Goal: Task Accomplishment & Management: Manage account settings

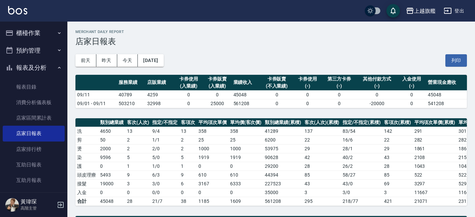
scroll to position [242, 0]
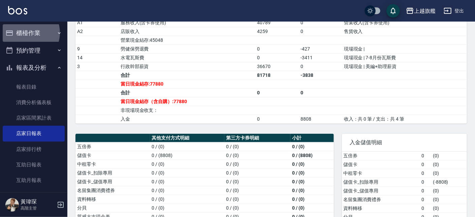
click at [27, 33] on button "櫃檯作業" at bounding box center [34, 33] width 62 height 18
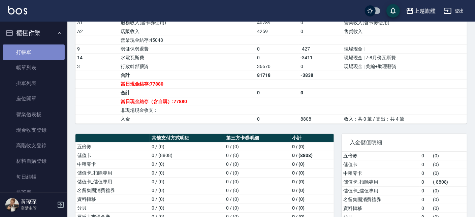
click at [38, 48] on link "打帳單" at bounding box center [34, 51] width 62 height 15
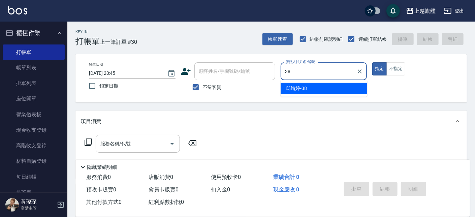
type input "[PERSON_NAME]-38"
type button "true"
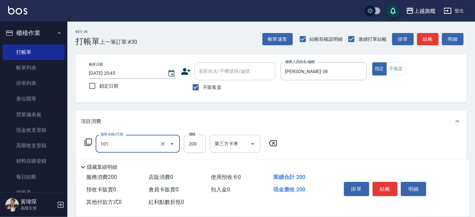
type input "一般洗(101)"
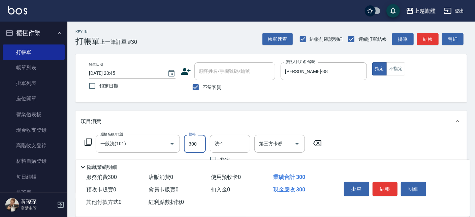
type input "300"
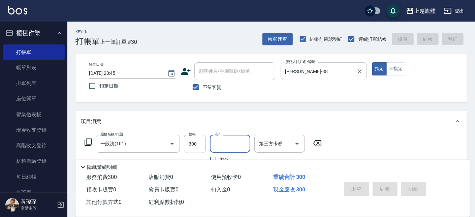
type input "[DATE] 20:46"
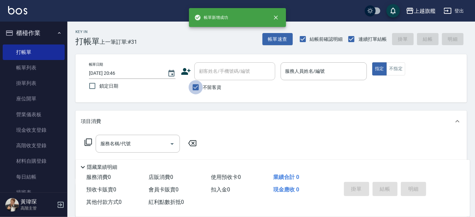
click at [200, 93] on input "不留客資" at bounding box center [195, 87] width 14 height 14
checkbox input "false"
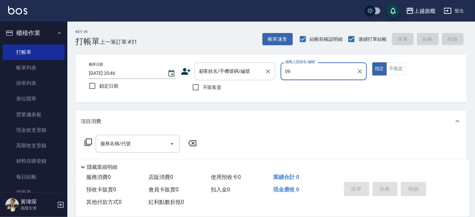
type input "0"
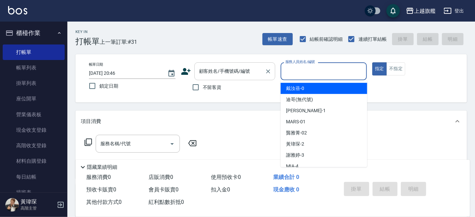
click at [239, 65] on div "顧客姓名/手機號碼/編號" at bounding box center [234, 71] width 81 height 18
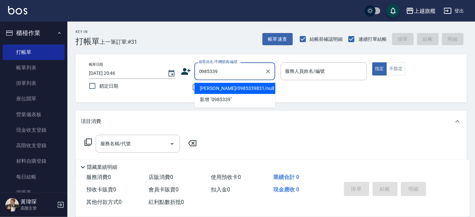
type input "[PERSON_NAME]/0985339831/null"
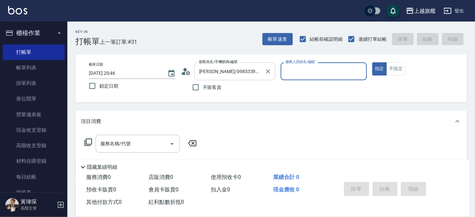
type input "[PERSON_NAME]-3"
click at [372, 62] on button "指定" at bounding box center [379, 68] width 14 height 13
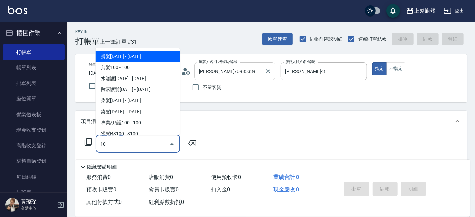
type input "1"
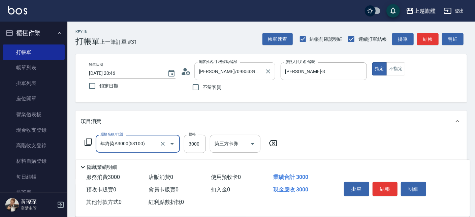
type input "年終染A3000(53100)"
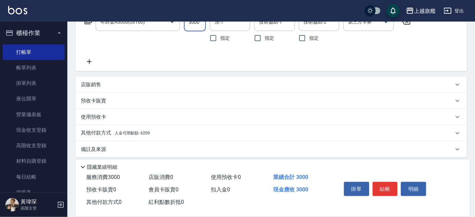
scroll to position [126, 0]
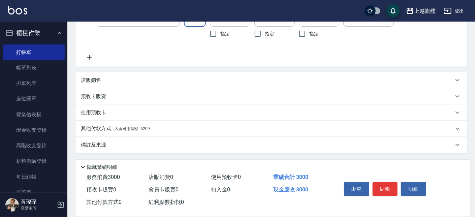
click at [142, 129] on span "入金可用餘額: 6209" at bounding box center [131, 128] width 35 height 5
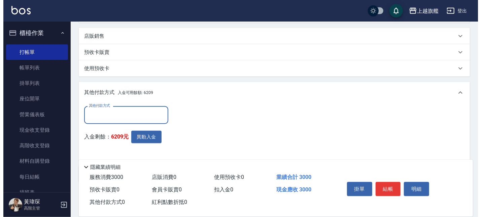
scroll to position [199, 0]
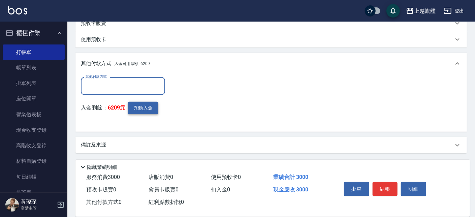
click at [145, 105] on button "異動入金" at bounding box center [143, 108] width 30 height 12
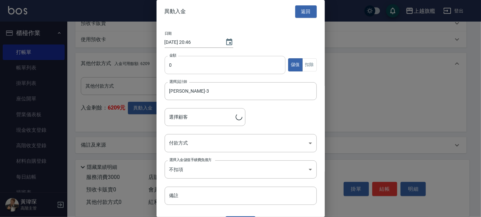
click at [200, 64] on input "0" at bounding box center [225, 65] width 121 height 18
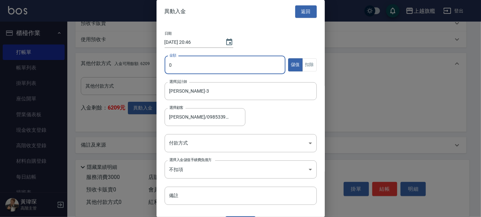
type input "[PERSON_NAME]/0985339831"
type input "3000"
click at [299, 58] on div "金額 3000 金額 儲值 扣除" at bounding box center [241, 69] width 152 height 26
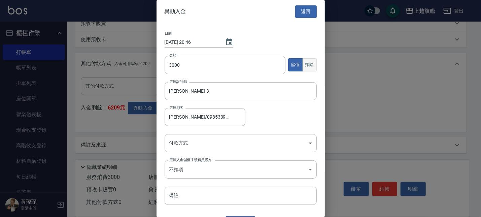
click at [302, 65] on button "扣除" at bounding box center [309, 64] width 14 height 13
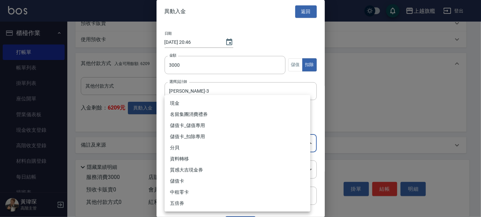
click at [194, 147] on body "上越旗艦 登出 櫃檯作業 打帳單 帳單列表 掛單列表 座位開單 營業儀表板 現金收支登錄 高階收支登錄 材料自購登錄 每日結帳 排班表 現場電腦打卡 掃碼打卡…" at bounding box center [240, 9] width 481 height 416
click at [190, 140] on li "儲值卡_扣除專用" at bounding box center [238, 136] width 146 height 11
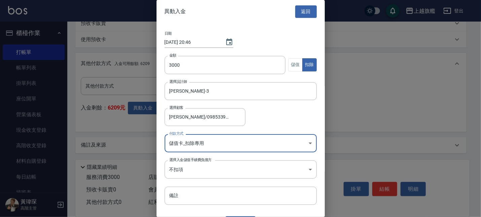
type input "儲值卡_扣除專用"
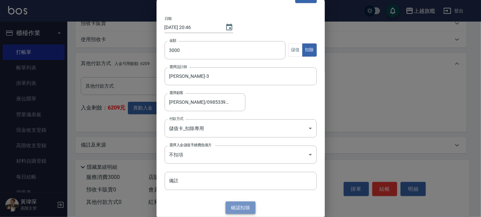
click at [230, 204] on button "確認 扣除" at bounding box center [241, 207] width 30 height 12
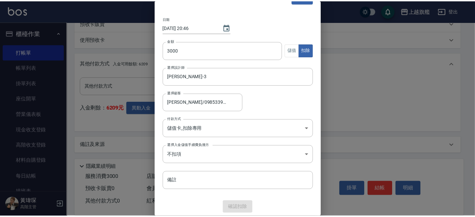
scroll to position [168, 0]
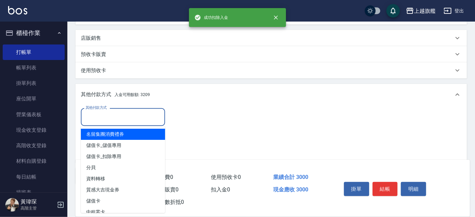
click at [106, 115] on input "其他付款方式" at bounding box center [123, 117] width 78 height 12
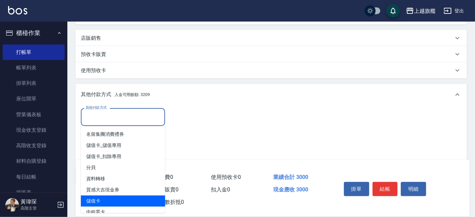
click at [97, 197] on span "儲值卡" at bounding box center [123, 200] width 84 height 11
type input "儲值卡"
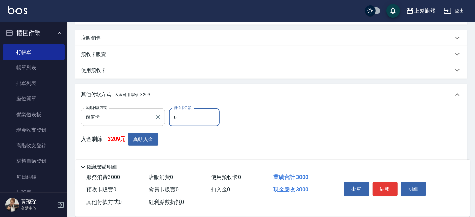
drag, startPoint x: 174, startPoint y: 117, endPoint x: 152, endPoint y: 112, distance: 22.4
click at [169, 113] on input "0" at bounding box center [194, 117] width 50 height 18
type input "3000"
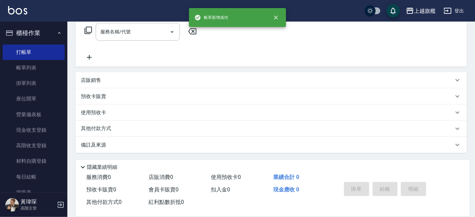
scroll to position [0, 0]
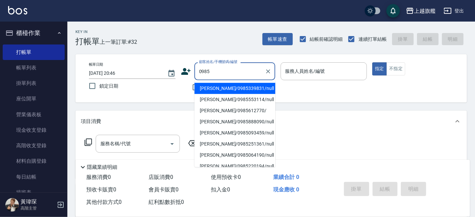
type input "[PERSON_NAME]/0985339831/null"
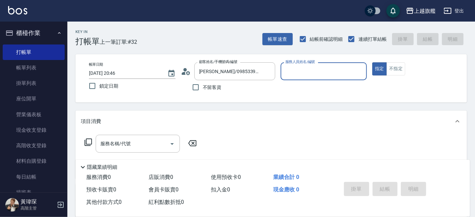
type input "[PERSON_NAME]-3"
click at [372, 62] on button "指定" at bounding box center [379, 68] width 14 height 13
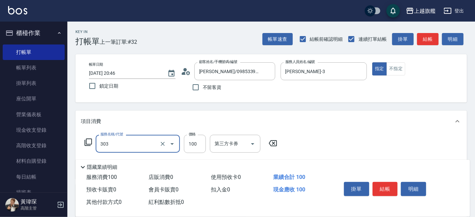
type input "剪髮100(303)"
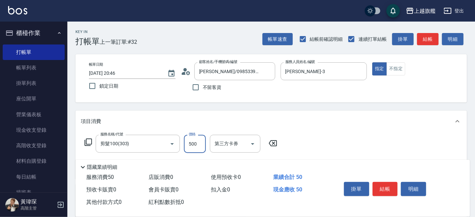
type input "500"
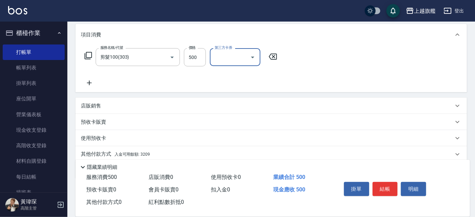
scroll to position [112, 0]
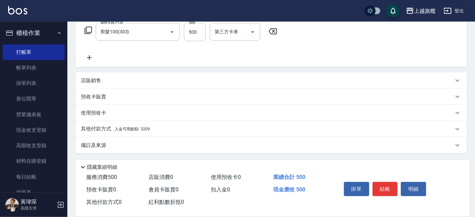
click at [156, 127] on div "其他付款方式 入金可用餘額: 3209" at bounding box center [267, 128] width 372 height 7
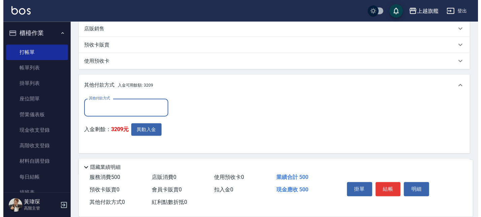
scroll to position [0, 0]
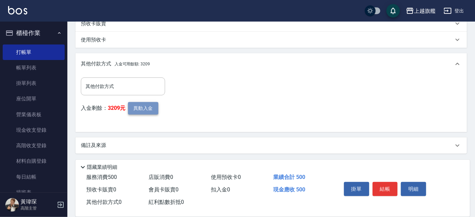
click at [142, 107] on button "異動入金" at bounding box center [143, 108] width 30 height 12
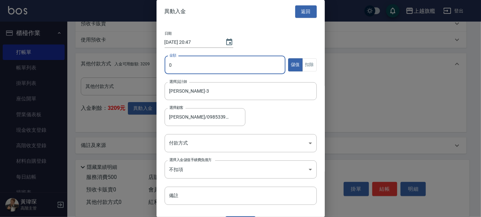
click at [186, 66] on input "0" at bounding box center [225, 65] width 121 height 18
type input "500"
click at [312, 64] on div "日期 [DATE] 20:47 金額 500 金額 儲值 扣除 選擇設計師 [PERSON_NAME]-3 選擇設計師 選擇顧客 [PERSON_NAME]/…" at bounding box center [241, 118] width 168 height 190
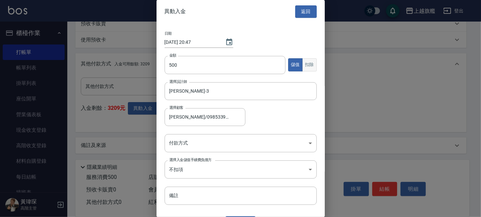
click at [304, 65] on button "扣除" at bounding box center [309, 64] width 14 height 13
click at [202, 144] on body "上越旗艦 登出 櫃檯作業 打帳單 帳單列表 掛單列表 座位開單 營業儀表板 現金收支登錄 高階收支登錄 材料自購登錄 每日結帳 排班表 現場電腦打卡 掃碼打卡…" at bounding box center [240, 16] width 481 height 402
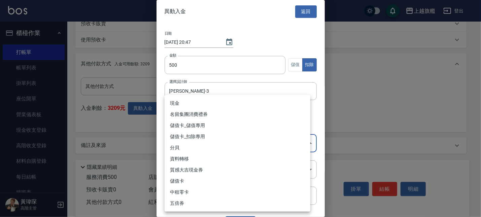
click at [203, 133] on li "儲值卡_扣除專用" at bounding box center [238, 136] width 146 height 11
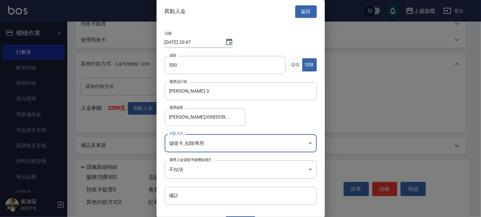
type input "儲值卡_扣除專用"
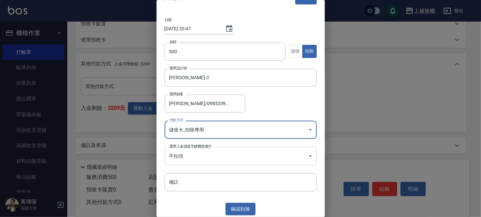
scroll to position [15, 0]
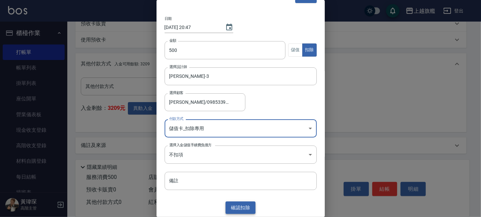
click at [236, 202] on button "確認 扣除" at bounding box center [241, 207] width 30 height 12
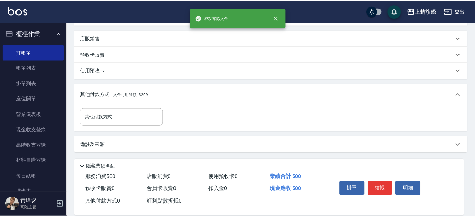
scroll to position [154, 0]
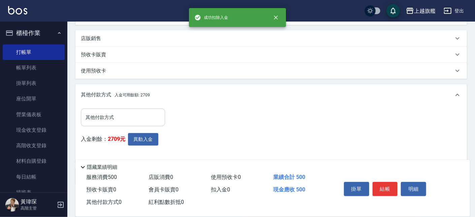
click at [107, 116] on input "其他付款方式" at bounding box center [123, 117] width 78 height 12
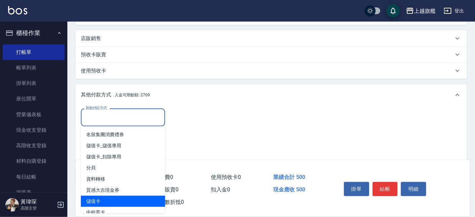
click at [97, 199] on span "儲值卡" at bounding box center [123, 201] width 84 height 11
type input "儲值卡"
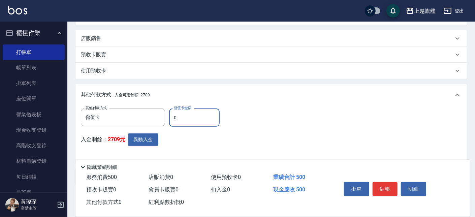
drag, startPoint x: 197, startPoint y: 120, endPoint x: 168, endPoint y: 119, distance: 29.6
click at [169, 119] on input "0" at bounding box center [194, 117] width 50 height 18
type input "500"
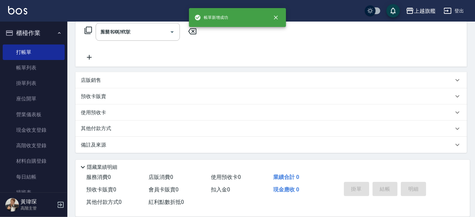
type input "[DATE] 20:47"
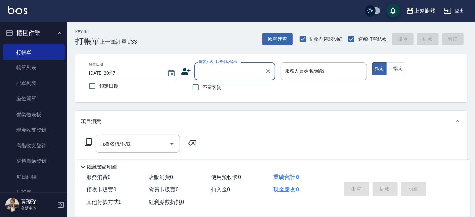
click at [203, 84] on span "不留客資" at bounding box center [212, 87] width 19 height 7
click at [203, 84] on input "不留客資" at bounding box center [195, 87] width 14 height 14
checkbox input "true"
type input "[PERSON_NAME]/0985612770/"
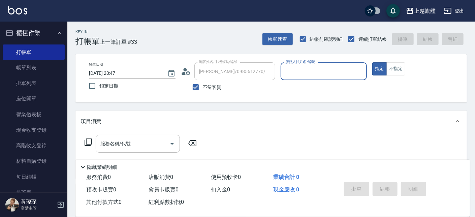
type input "[PERSON_NAME]-11"
type input "[PERSON_NAME]/0975692319/"
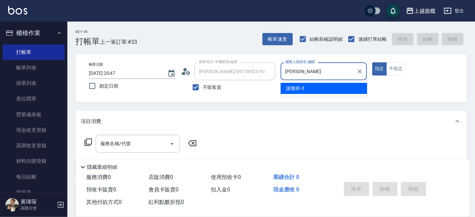
type input "謝"
type input "[PERSON_NAME]-12"
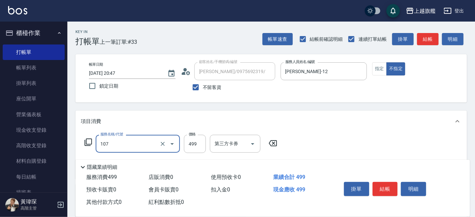
type input "舒活499(107)"
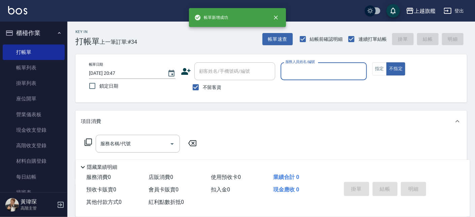
click at [28, 28] on button "櫃檯作業" at bounding box center [34, 33] width 62 height 18
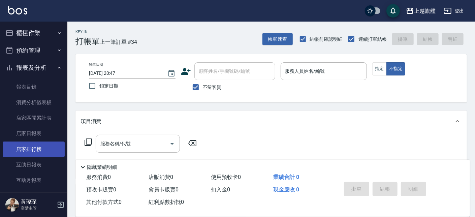
click at [24, 147] on link "店家排行榜" at bounding box center [34, 148] width 62 height 15
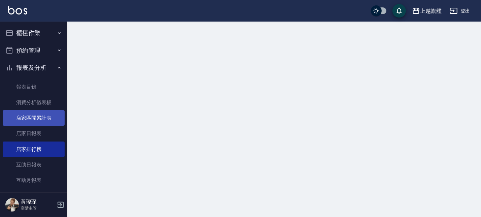
click at [30, 125] on link "店家區間累計表" at bounding box center [34, 117] width 62 height 15
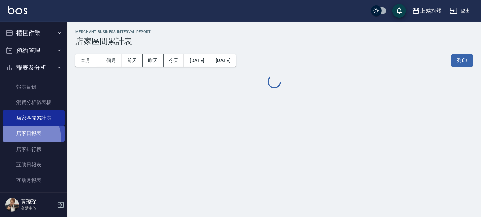
click at [28, 137] on link "店家日報表" at bounding box center [34, 133] width 62 height 15
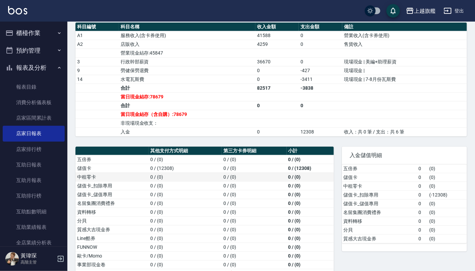
scroll to position [252, 0]
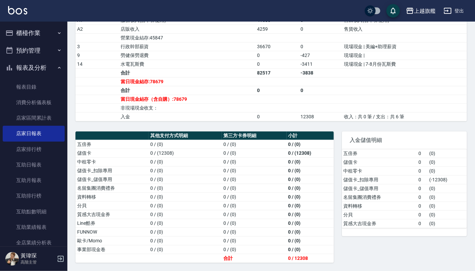
click at [24, 36] on button "櫃檯作業" at bounding box center [34, 33] width 62 height 18
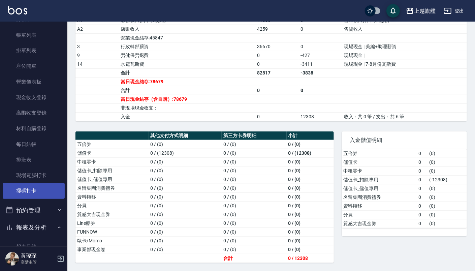
scroll to position [40, 0]
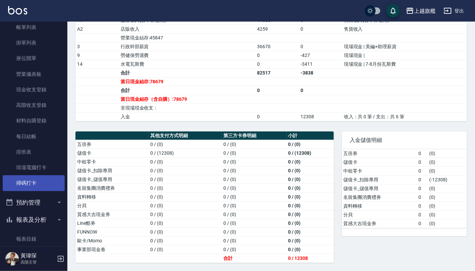
click at [23, 180] on link "掃碼打卡" at bounding box center [34, 182] width 62 height 15
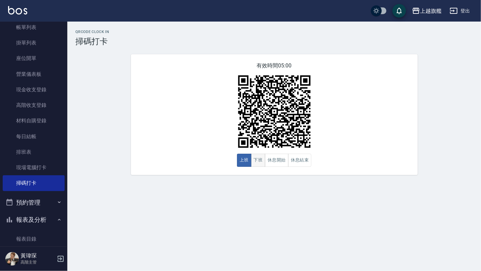
click at [258, 157] on button "下班" at bounding box center [258, 159] width 14 height 13
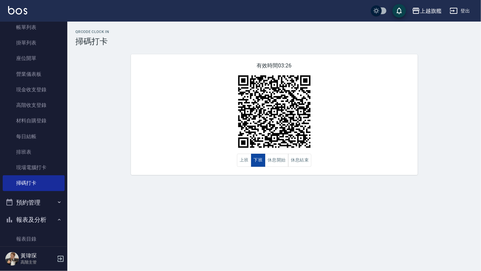
click at [258, 157] on button "下班" at bounding box center [258, 159] width 14 height 13
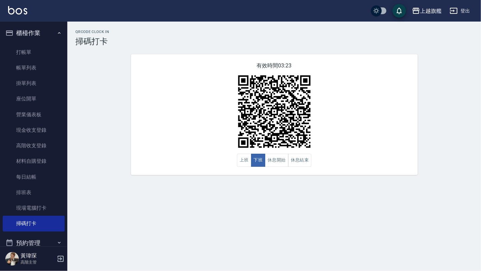
click at [34, 28] on button "櫃檯作業" at bounding box center [34, 33] width 62 height 18
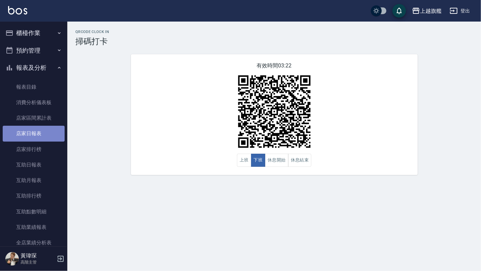
click at [35, 131] on link "店家日報表" at bounding box center [34, 133] width 62 height 15
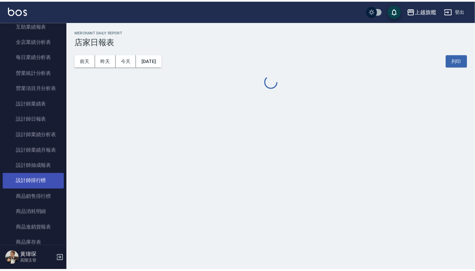
scroll to position [203, 0]
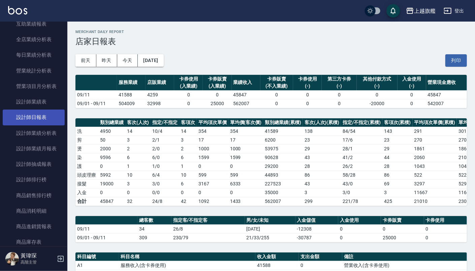
click at [35, 118] on link "設計師日報表" at bounding box center [34, 116] width 62 height 15
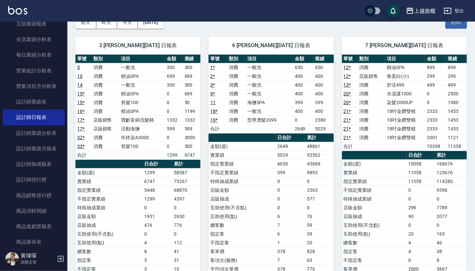
scroll to position [46, 0]
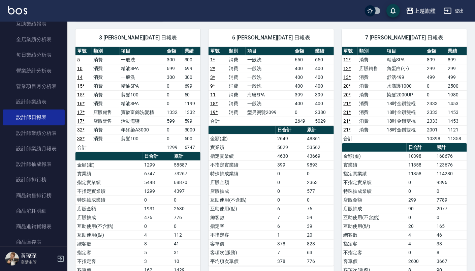
click at [241, 166] on td "不指定實業績" at bounding box center [241, 164] width 67 height 9
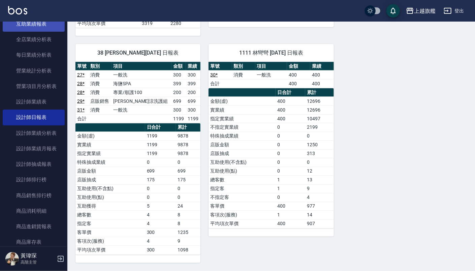
scroll to position [122, 0]
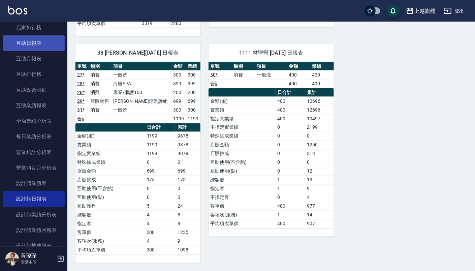
click at [32, 41] on link "互助日報表" at bounding box center [34, 42] width 62 height 15
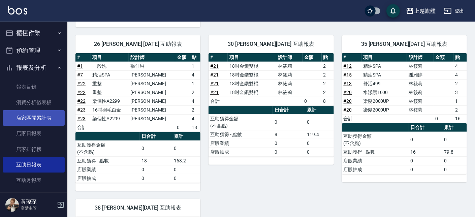
scroll to position [183, 0]
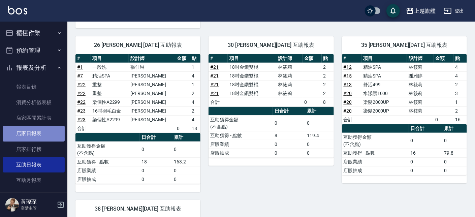
click at [33, 129] on link "店家日報表" at bounding box center [34, 133] width 62 height 15
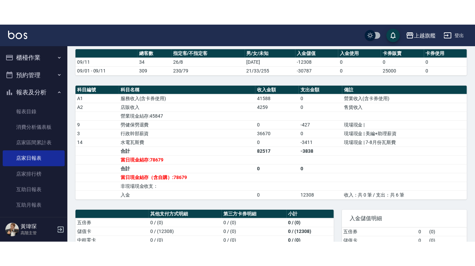
scroll to position [170, 0]
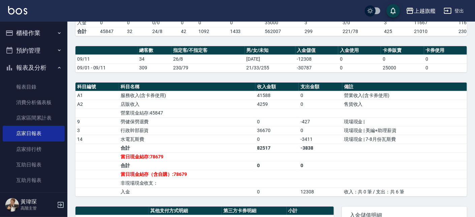
click at [332, 134] on td "0" at bounding box center [320, 130] width 43 height 9
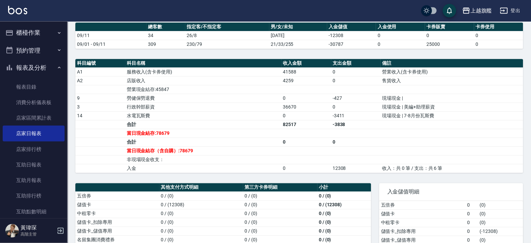
scroll to position [276, 0]
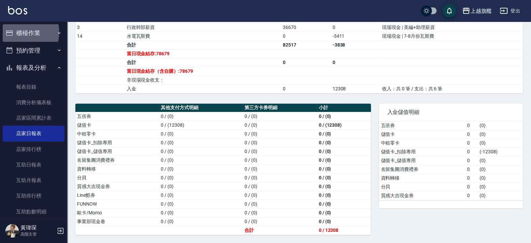
click at [19, 32] on button "櫃檯作業" at bounding box center [34, 33] width 62 height 18
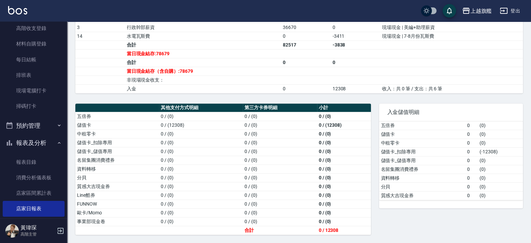
scroll to position [121, 0]
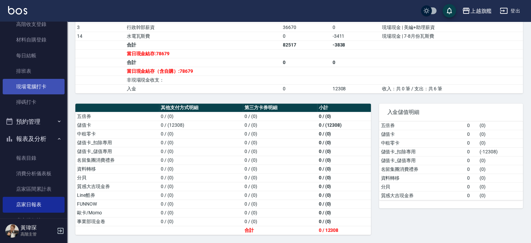
click at [35, 93] on link "現場電腦打卡" at bounding box center [34, 86] width 62 height 15
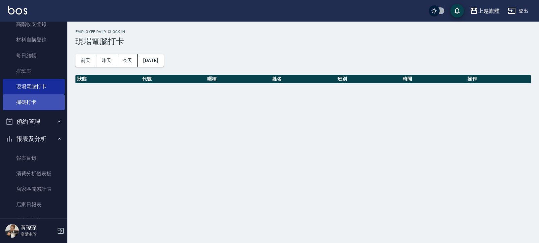
click at [32, 103] on link "掃碼打卡" at bounding box center [34, 101] width 62 height 15
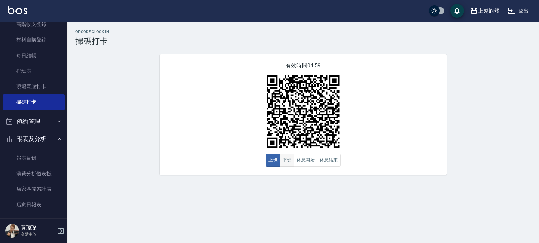
drag, startPoint x: 283, startPoint y: 160, endPoint x: 281, endPoint y: 155, distance: 5.3
click at [283, 160] on button "下班" at bounding box center [287, 159] width 14 height 13
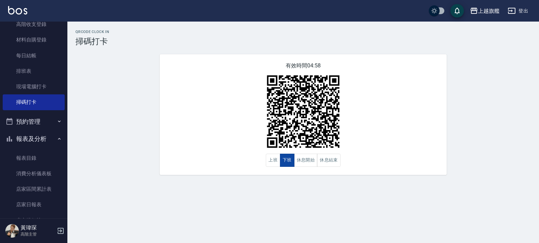
type button "CLOCKOUT"
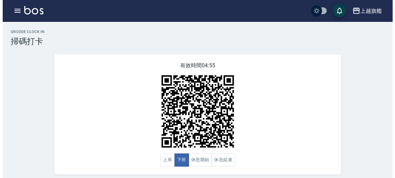
scroll to position [5, 0]
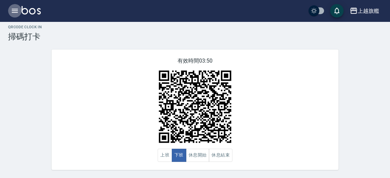
click at [11, 12] on icon "button" at bounding box center [15, 11] width 8 height 8
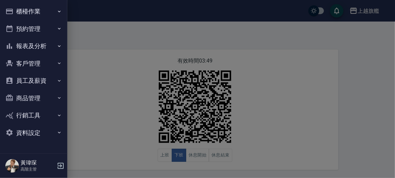
click at [31, 64] on button "客戶管理" at bounding box center [34, 64] width 62 height 18
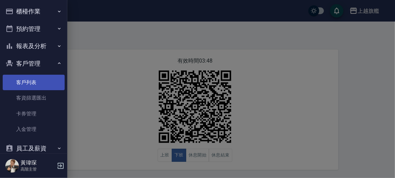
click at [28, 83] on link "客戶列表" at bounding box center [34, 82] width 62 height 15
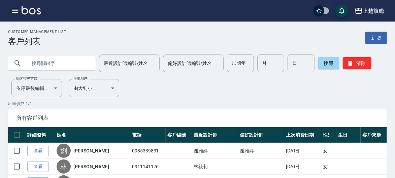
click at [42, 63] on input "text" at bounding box center [58, 63] width 63 height 18
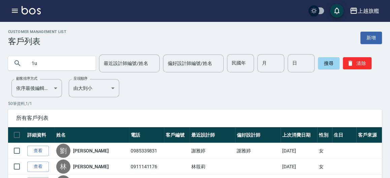
type input "1"
type input "冰"
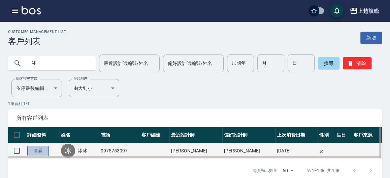
click at [43, 151] on link "查看" at bounding box center [38, 151] width 22 height 10
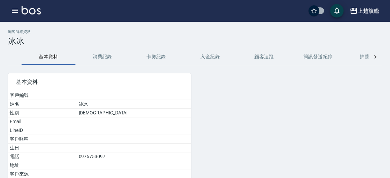
click at [203, 49] on button "入金紀錄" at bounding box center [210, 57] width 54 height 16
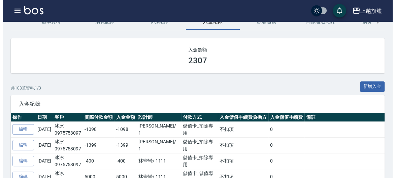
scroll to position [74, 0]
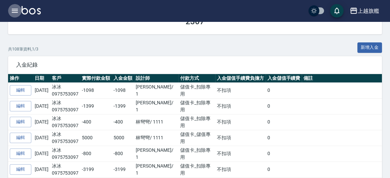
click at [13, 5] on button "button" at bounding box center [14, 10] width 13 height 13
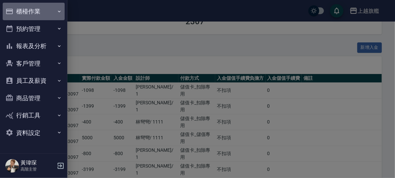
click at [13, 10] on button "櫃檯作業" at bounding box center [34, 12] width 62 height 18
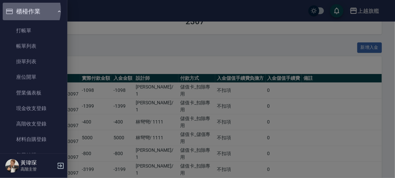
click at [23, 10] on button "櫃檯作業" at bounding box center [34, 12] width 62 height 18
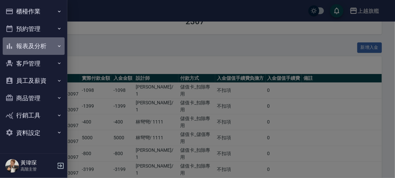
click at [30, 39] on button "報表及分析" at bounding box center [34, 46] width 62 height 18
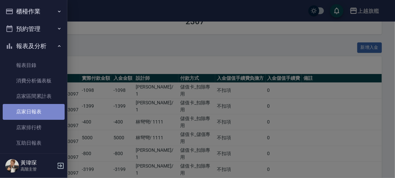
click at [36, 109] on link "店家日報表" at bounding box center [34, 111] width 62 height 15
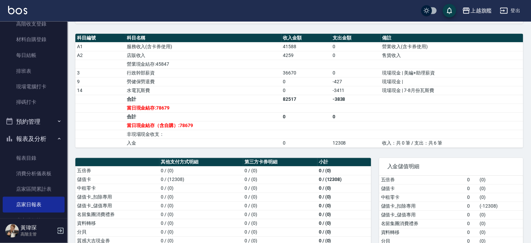
scroll to position [202, 0]
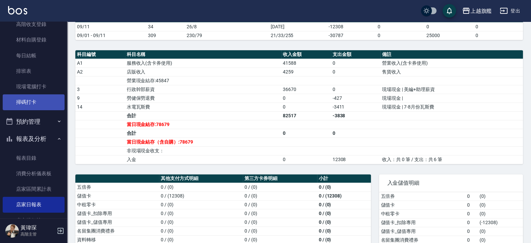
click at [30, 99] on link "掃碼打卡" at bounding box center [34, 101] width 62 height 15
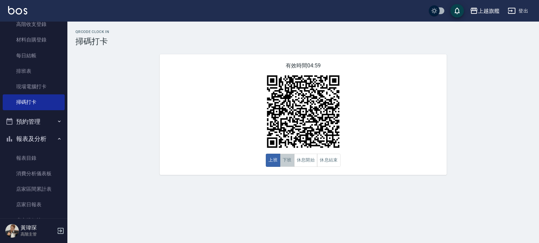
click at [286, 160] on button "下班" at bounding box center [287, 159] width 14 height 13
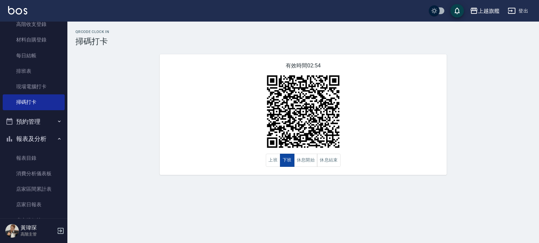
click at [281, 155] on button "下班" at bounding box center [287, 159] width 14 height 13
drag, startPoint x: 25, startPoint y: 89, endPoint x: 28, endPoint y: 99, distance: 10.5
click at [25, 88] on link "現場電腦打卡" at bounding box center [34, 86] width 62 height 15
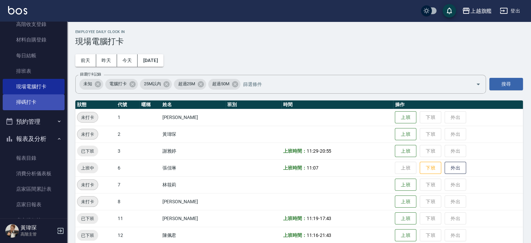
drag, startPoint x: 30, startPoint y: 102, endPoint x: 40, endPoint y: 101, distance: 10.9
click at [30, 101] on link "掃碼打卡" at bounding box center [34, 101] width 62 height 15
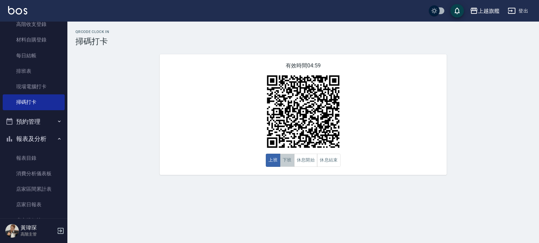
click at [286, 157] on button "下班" at bounding box center [287, 159] width 14 height 13
